Goal: Navigation & Orientation: Find specific page/section

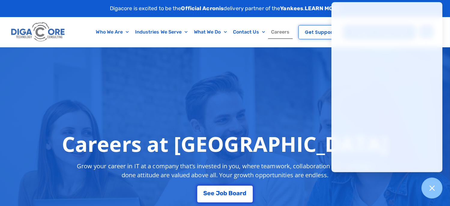
click at [277, 30] on link "Careers" at bounding box center [280, 32] width 25 height 14
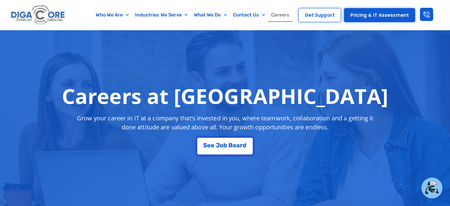
scroll to position [104, 0]
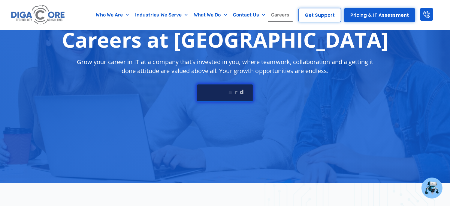
click at [241, 96] on link "S e e J o b B o a r d" at bounding box center [224, 93] width 56 height 18
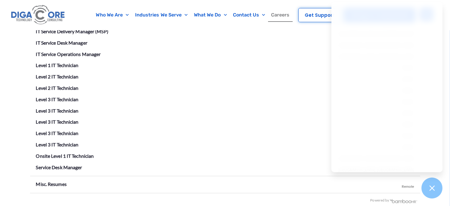
scroll to position [1098, 0]
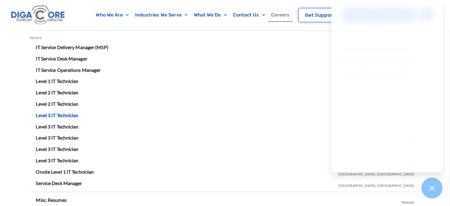
click at [64, 116] on link "Level 3 IT Technician" at bounding box center [57, 116] width 43 height 6
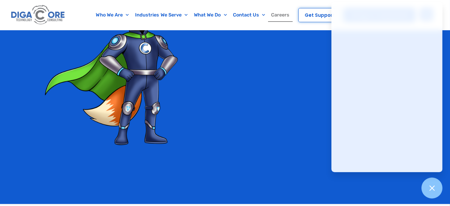
scroll to position [1340, 0]
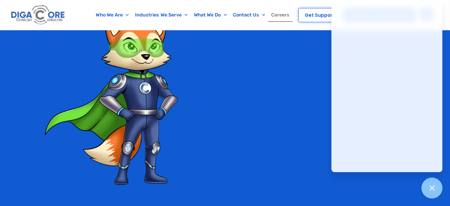
scroll to position [104, 0]
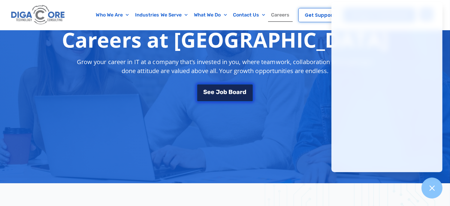
click at [228, 87] on link "S e e J o b B o a r d" at bounding box center [224, 93] width 56 height 18
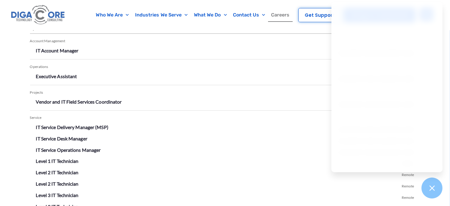
scroll to position [1026, 0]
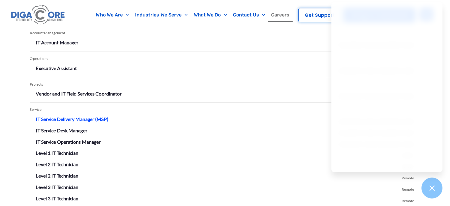
click at [81, 119] on link "IT Service Delivery Manager (MSP)" at bounding box center [72, 120] width 72 height 6
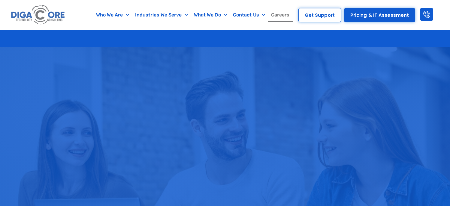
scroll to position [1026, 0]
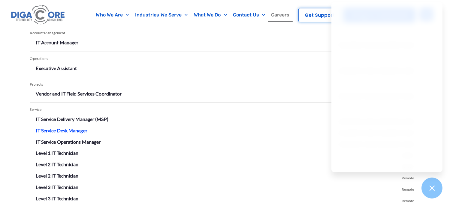
click at [70, 130] on link "IT Service Desk Manager" at bounding box center [61, 131] width 51 height 6
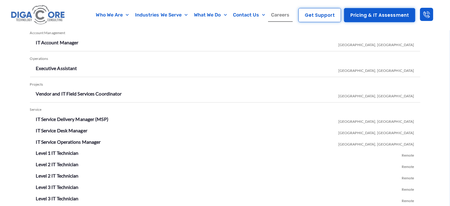
scroll to position [1034, 0]
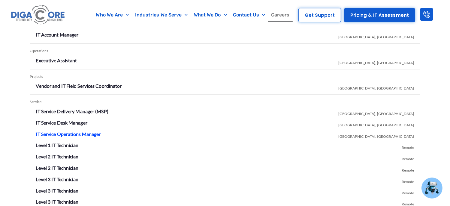
click at [89, 132] on link "IT Service Operations Manager" at bounding box center [68, 135] width 65 height 6
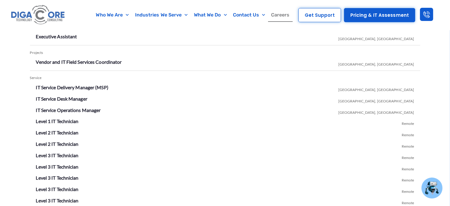
scroll to position [1066, 0]
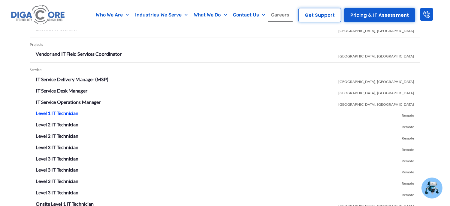
click at [67, 113] on link "Level 1 IT Technician" at bounding box center [57, 114] width 43 height 6
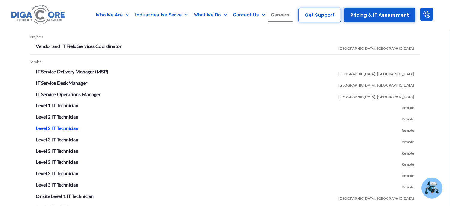
click at [67, 128] on link "Level 2 IT Technician" at bounding box center [57, 129] width 43 height 6
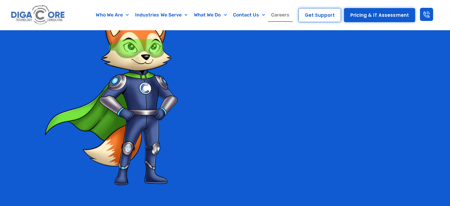
scroll to position [104, 0]
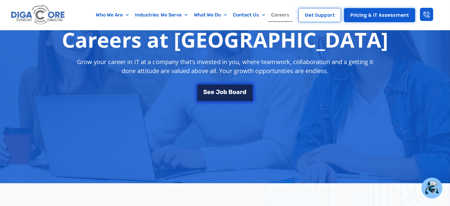
click at [234, 83] on div "S e e J o b B o a r d" at bounding box center [224, 91] width 56 height 18
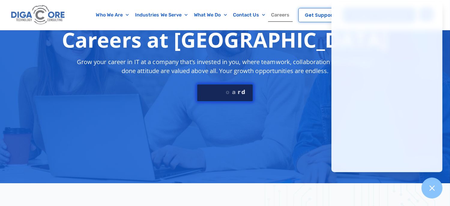
click at [227, 89] on div "S e e J o b B o a r d" at bounding box center [224, 92] width 43 height 6
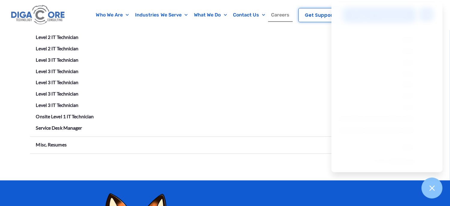
scroll to position [1162, 0]
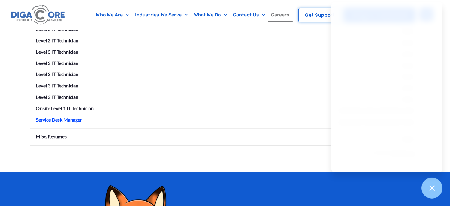
click at [70, 119] on link "Service Desk Manager" at bounding box center [59, 120] width 46 height 6
